Goal: Task Accomplishment & Management: Manage account settings

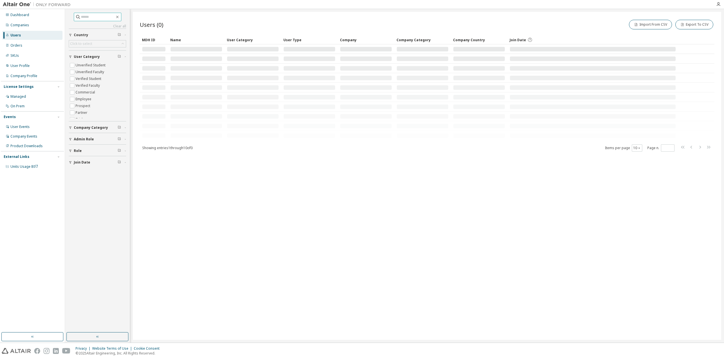
click at [89, 13] on span at bounding box center [97, 17] width 47 height 8
click at [92, 16] on input "text" at bounding box center [98, 17] width 34 height 6
paste input "**********"
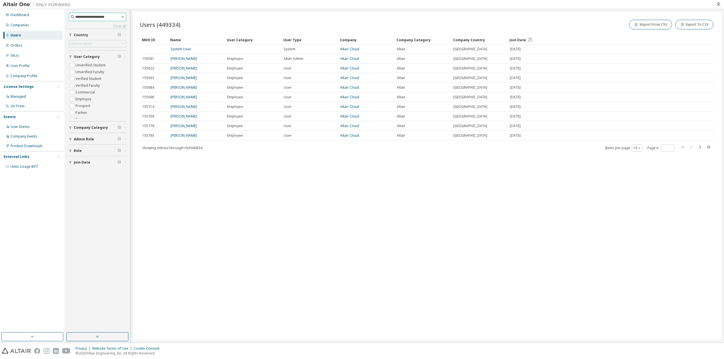
type input "**********"
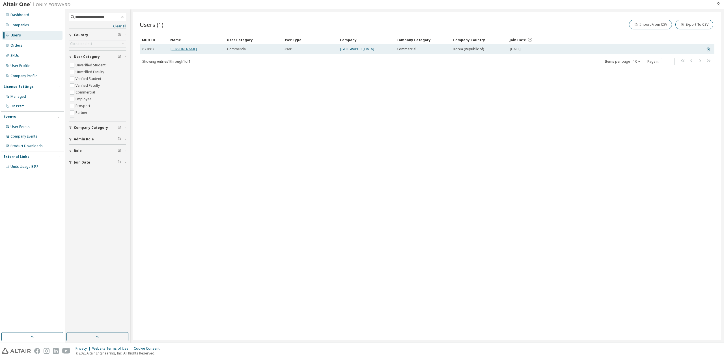
click at [188, 47] on link "Seungjae Lee" at bounding box center [183, 49] width 26 height 5
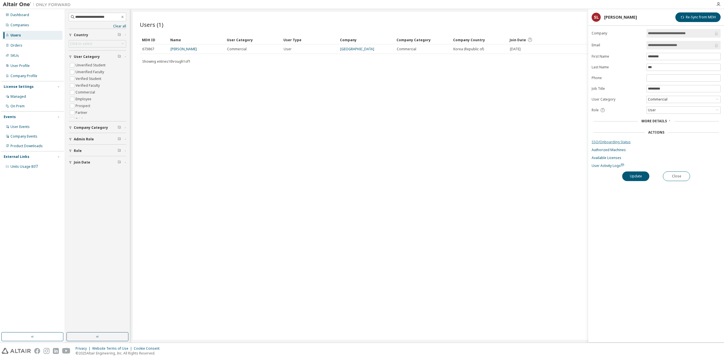
click at [622, 141] on link "SSO/Onboarding Status" at bounding box center [655, 142] width 129 height 5
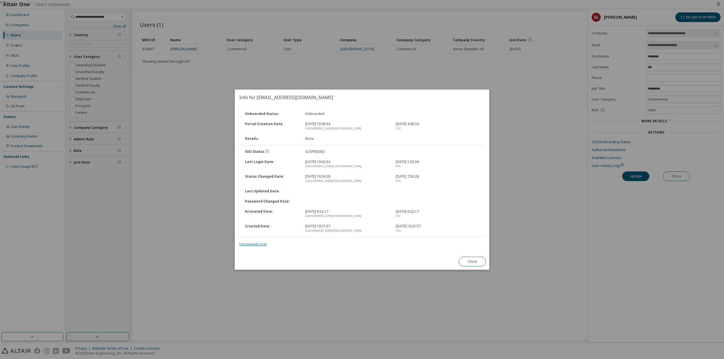
click at [257, 245] on link "Unsuspend User" at bounding box center [253, 244] width 28 height 5
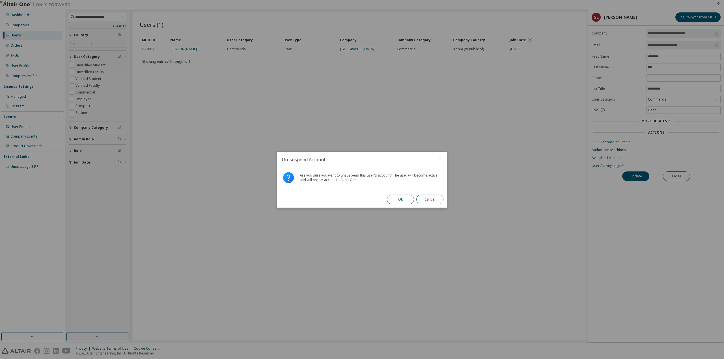
click at [405, 199] on button "Ok" at bounding box center [400, 200] width 27 height 10
click at [434, 199] on button "Close" at bounding box center [429, 200] width 27 height 10
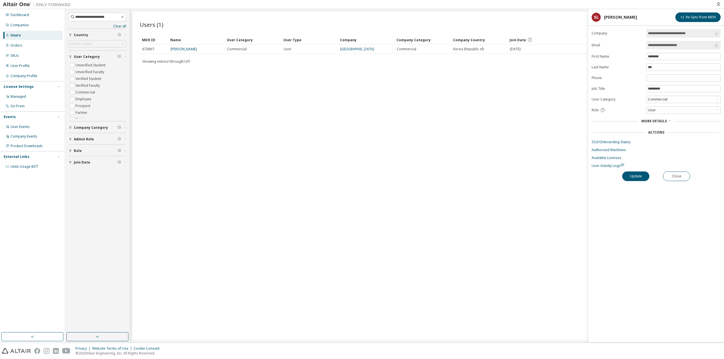
click at [623, 137] on form "**********" at bounding box center [655, 98] width 129 height 139
click at [623, 141] on link "SSO/Onboarding Status" at bounding box center [655, 142] width 129 height 5
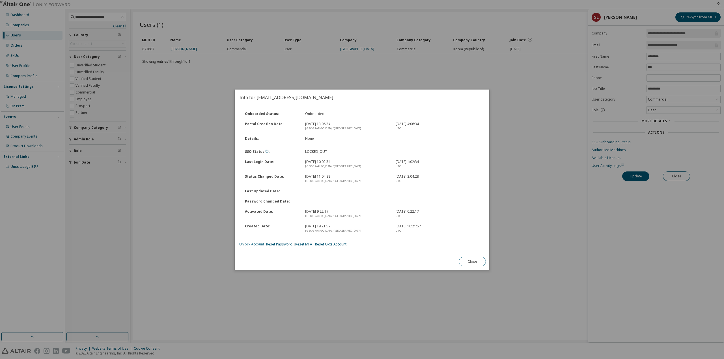
click at [250, 244] on link "Unlock Account" at bounding box center [251, 244] width 25 height 5
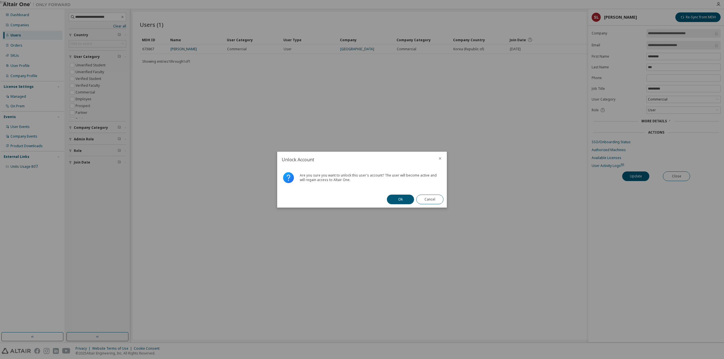
click at [386, 198] on div "Ok Cancel" at bounding box center [414, 199] width 63 height 16
click at [400, 195] on button "Ok" at bounding box center [400, 200] width 27 height 10
click at [430, 200] on button "Close" at bounding box center [429, 200] width 27 height 10
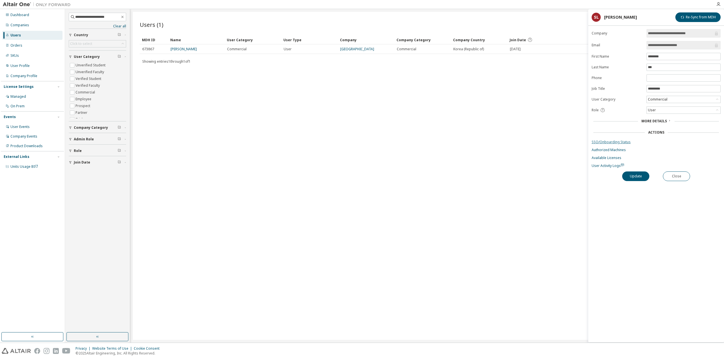
click at [599, 142] on link "SSO/Onboarding Status" at bounding box center [655, 142] width 129 height 5
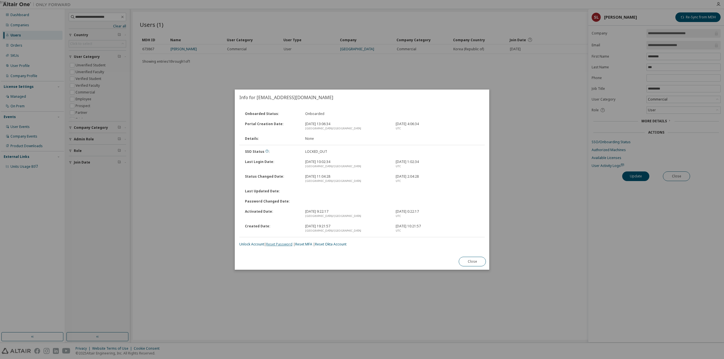
click at [272, 242] on link "Reset Password" at bounding box center [279, 244] width 26 height 5
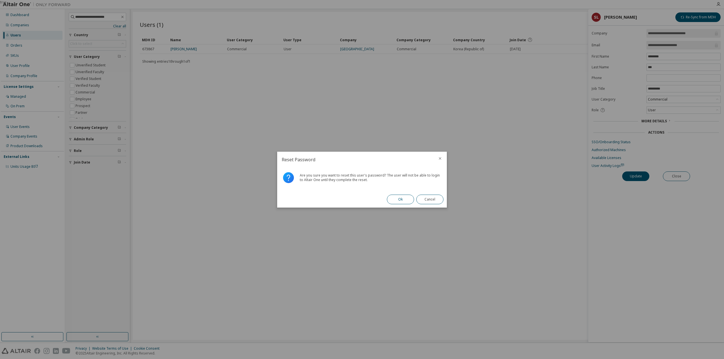
click at [408, 197] on button "Ok" at bounding box center [400, 200] width 27 height 10
